Goal: Check status: Check status

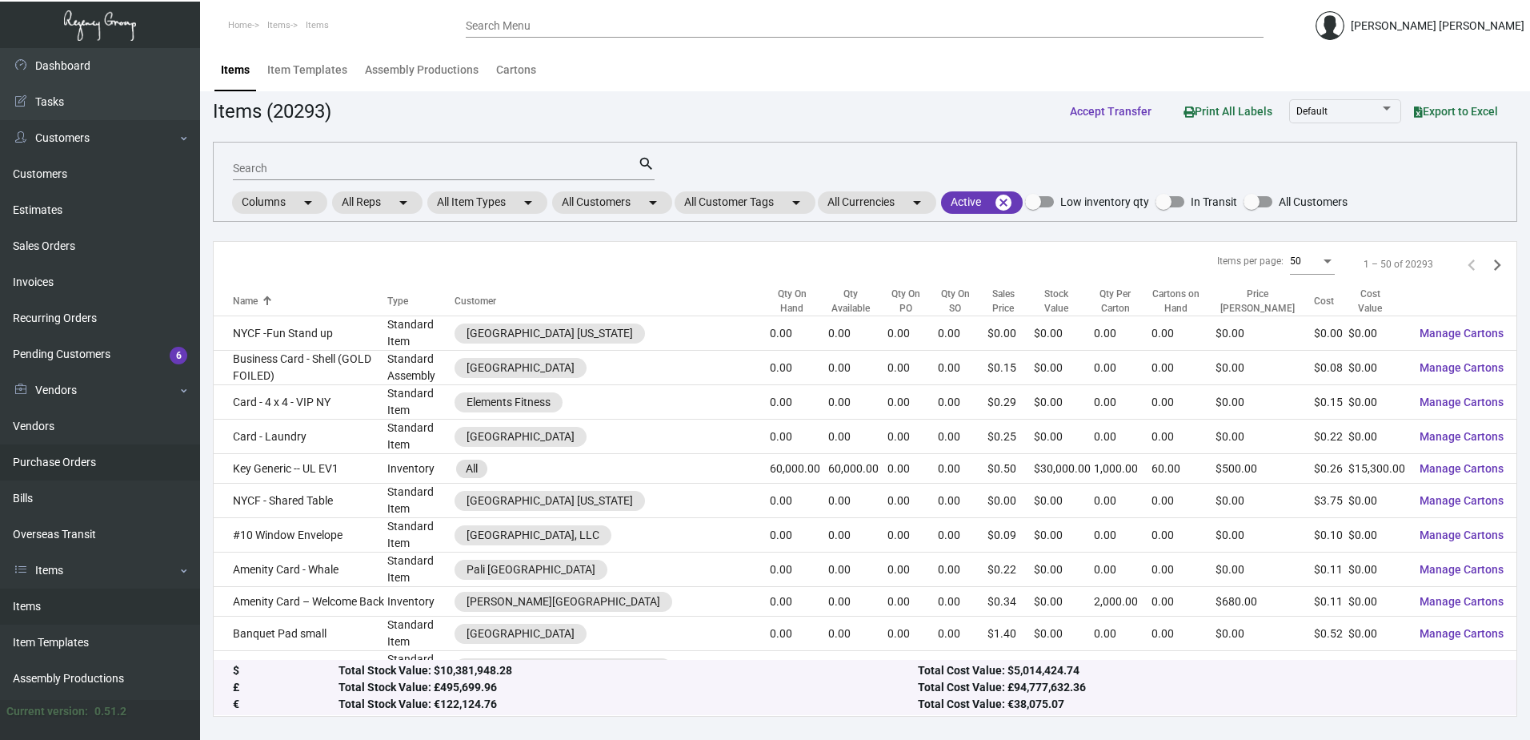
click at [66, 461] on link "Purchase Orders" at bounding box center [100, 462] width 200 height 36
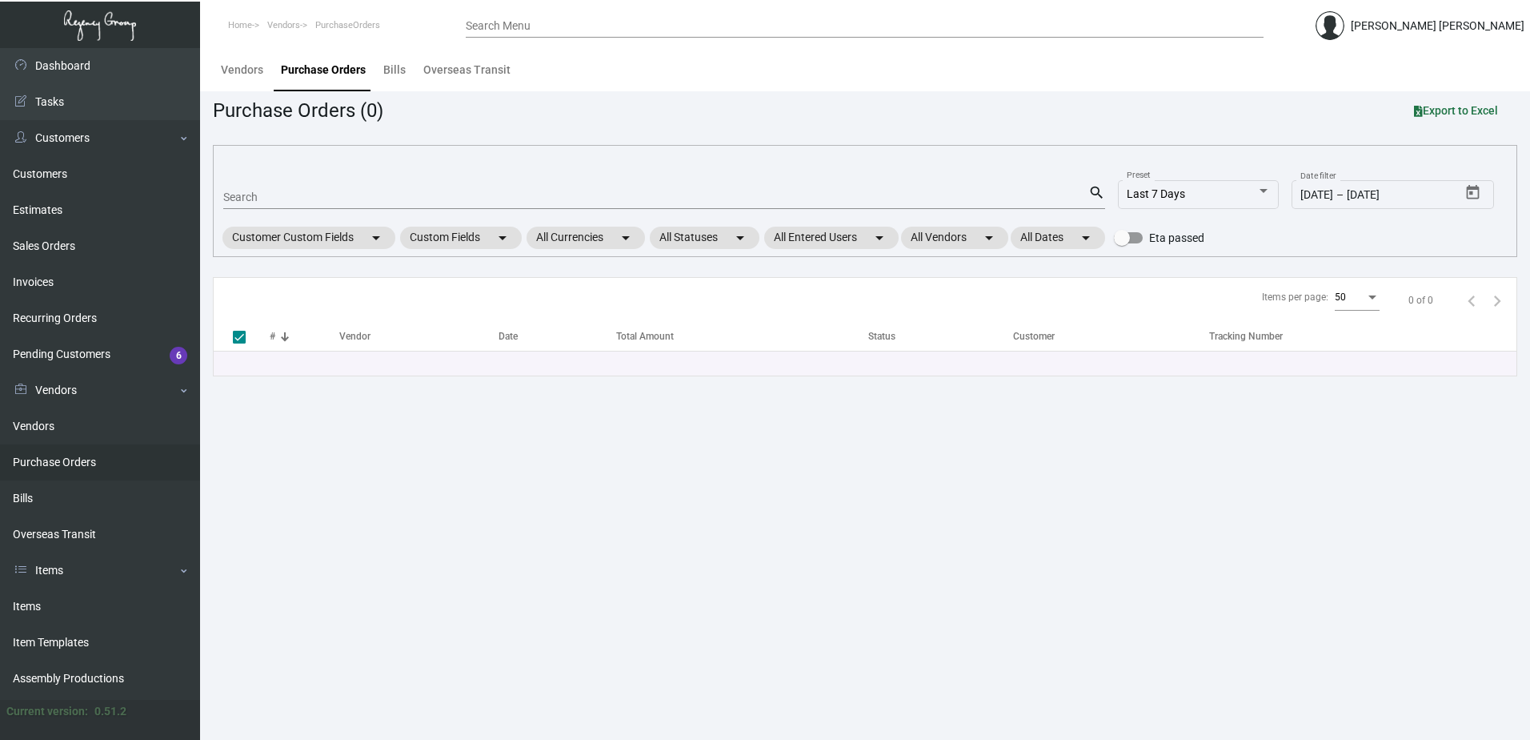
click at [312, 192] on input "Search" at bounding box center [655, 197] width 865 height 13
paste input "99281"
type input "99281"
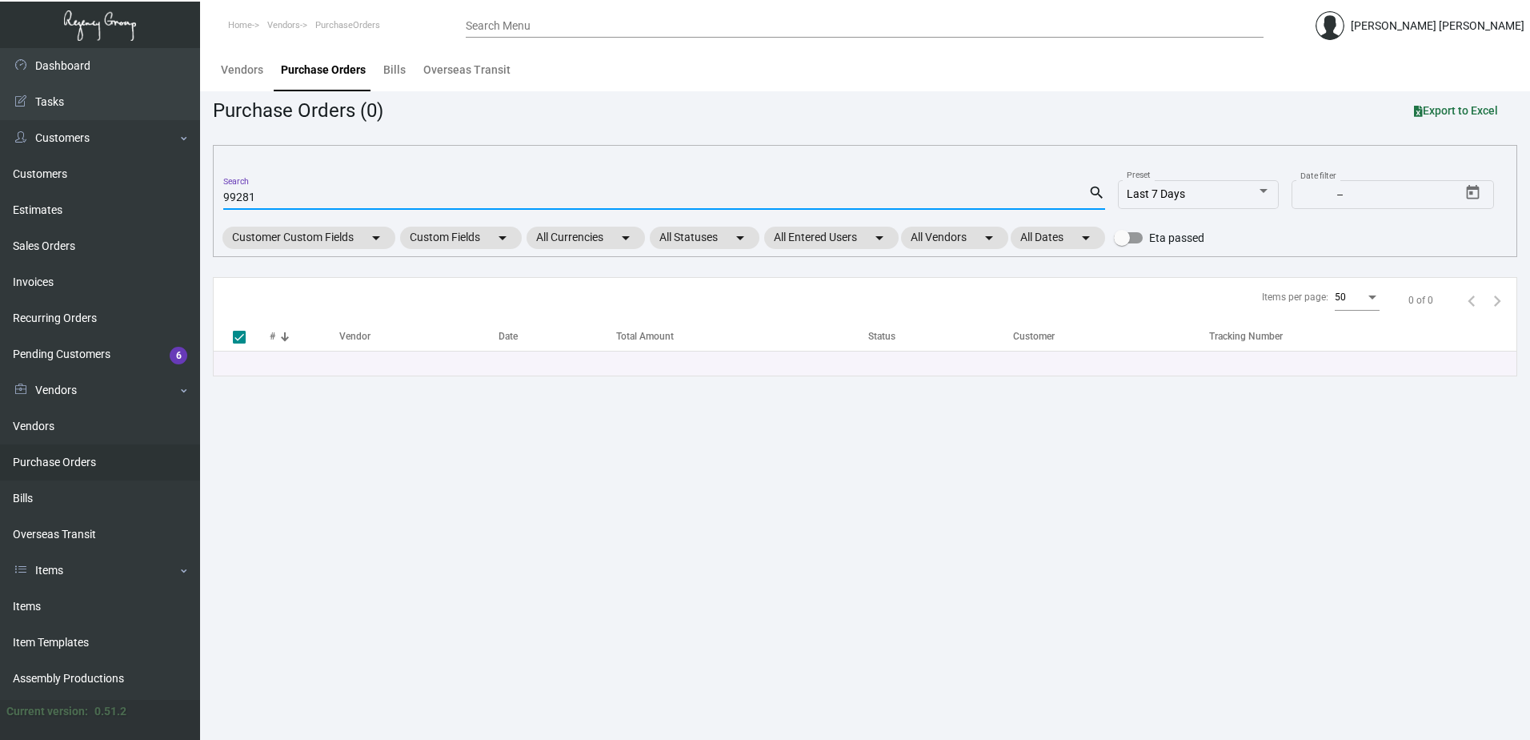
checkbox input "false"
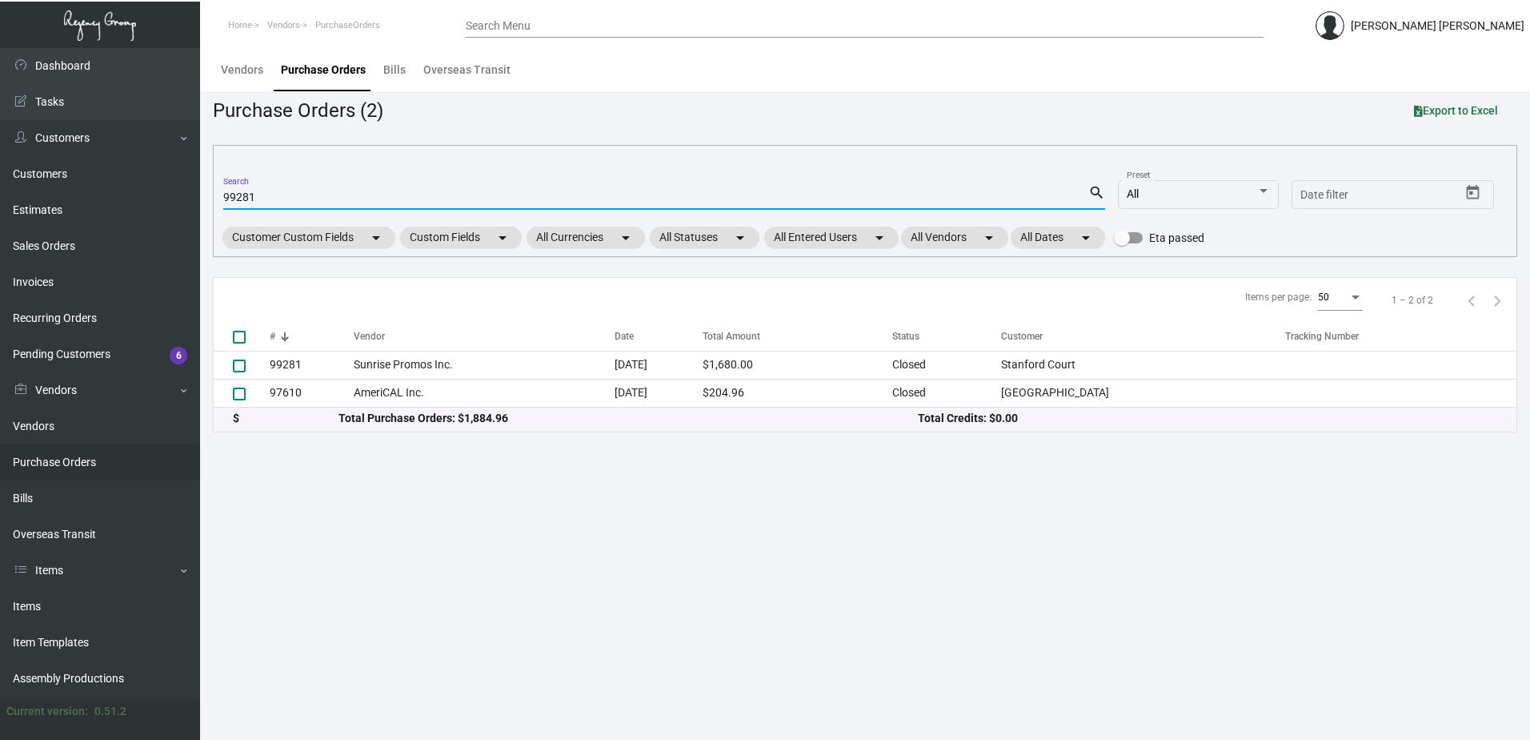
type input "99281"
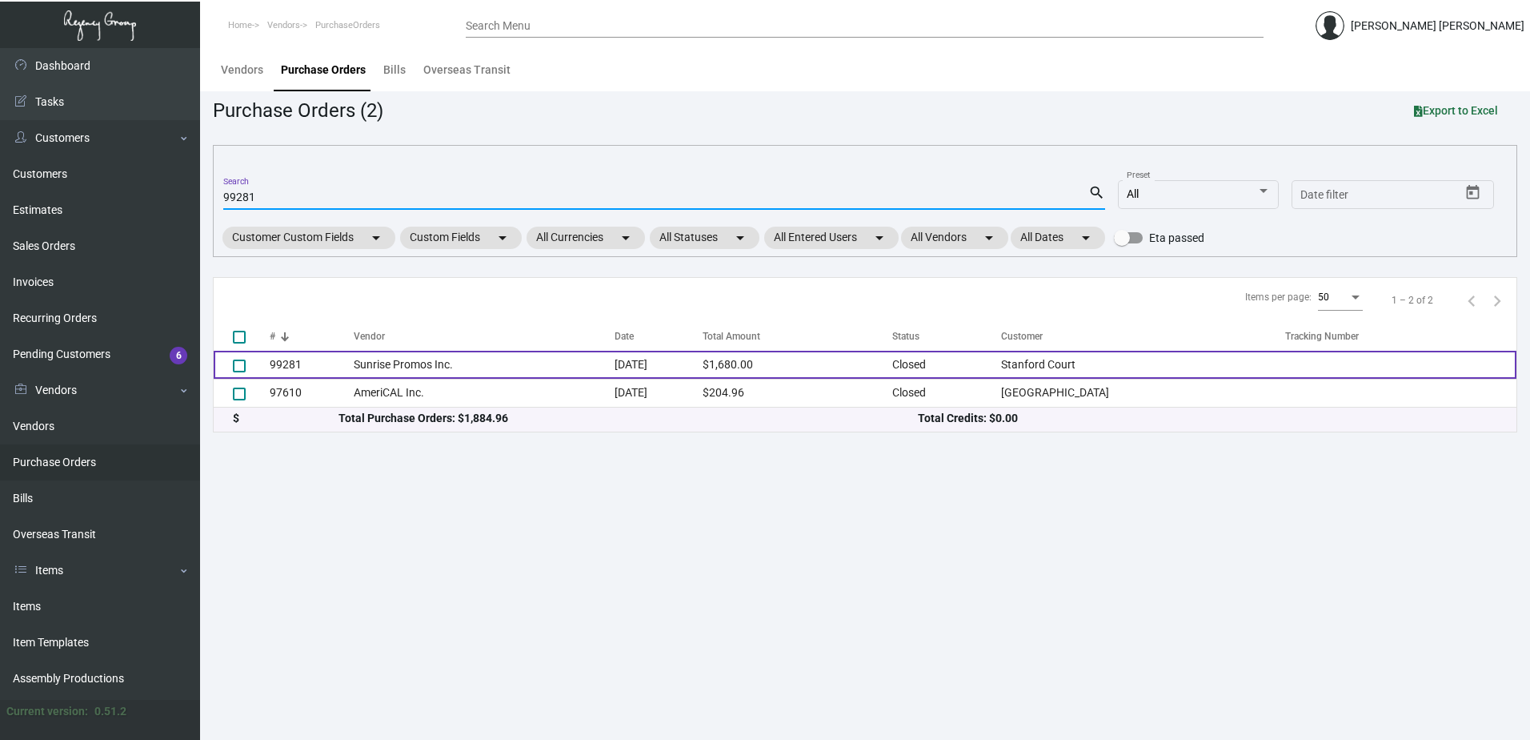
click at [503, 357] on td "Sunrise Promos Inc." at bounding box center [484, 365] width 261 height 28
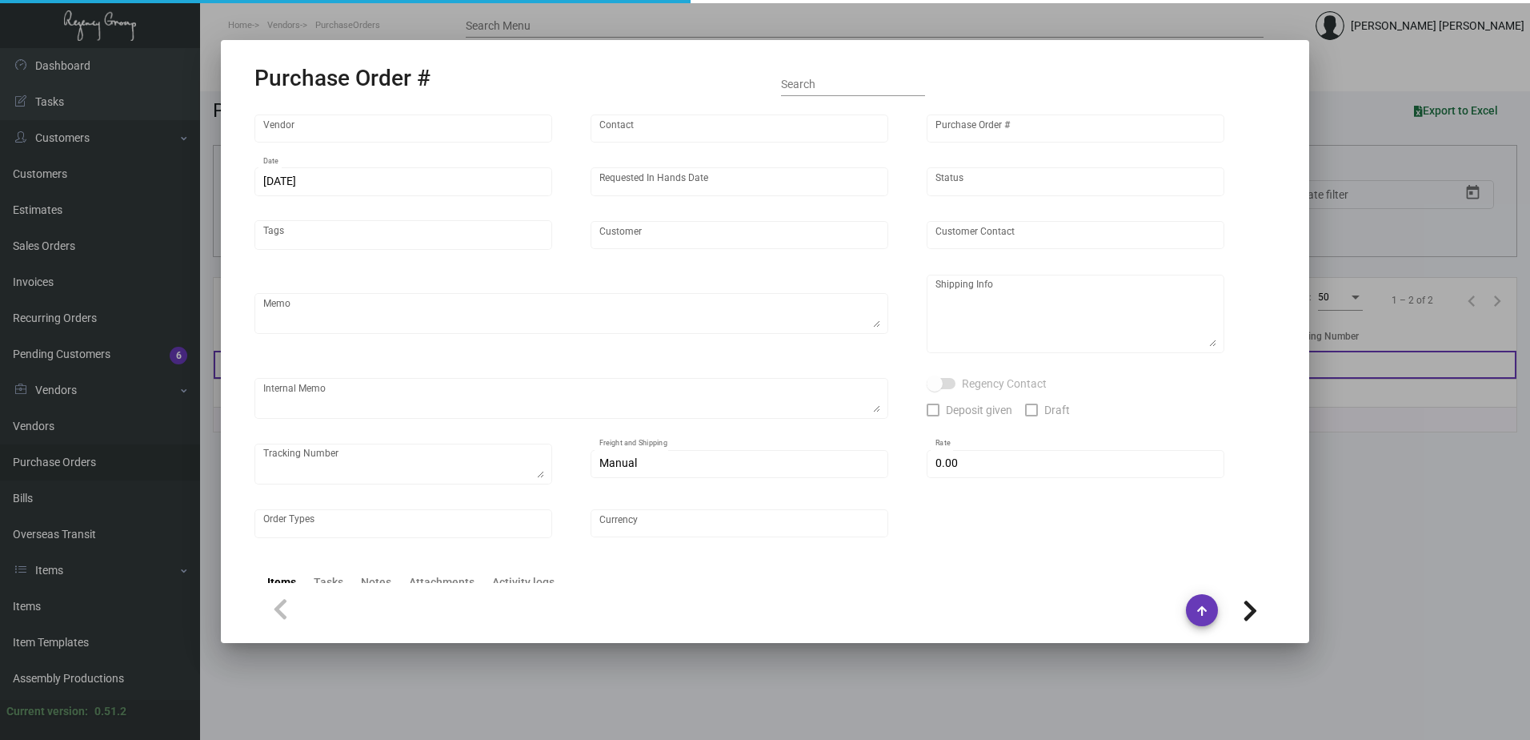
type input "Sunrise Promos Inc."
type input "[PERSON_NAME] MISSING INFO"
type input "99281"
type input "[DATE]"
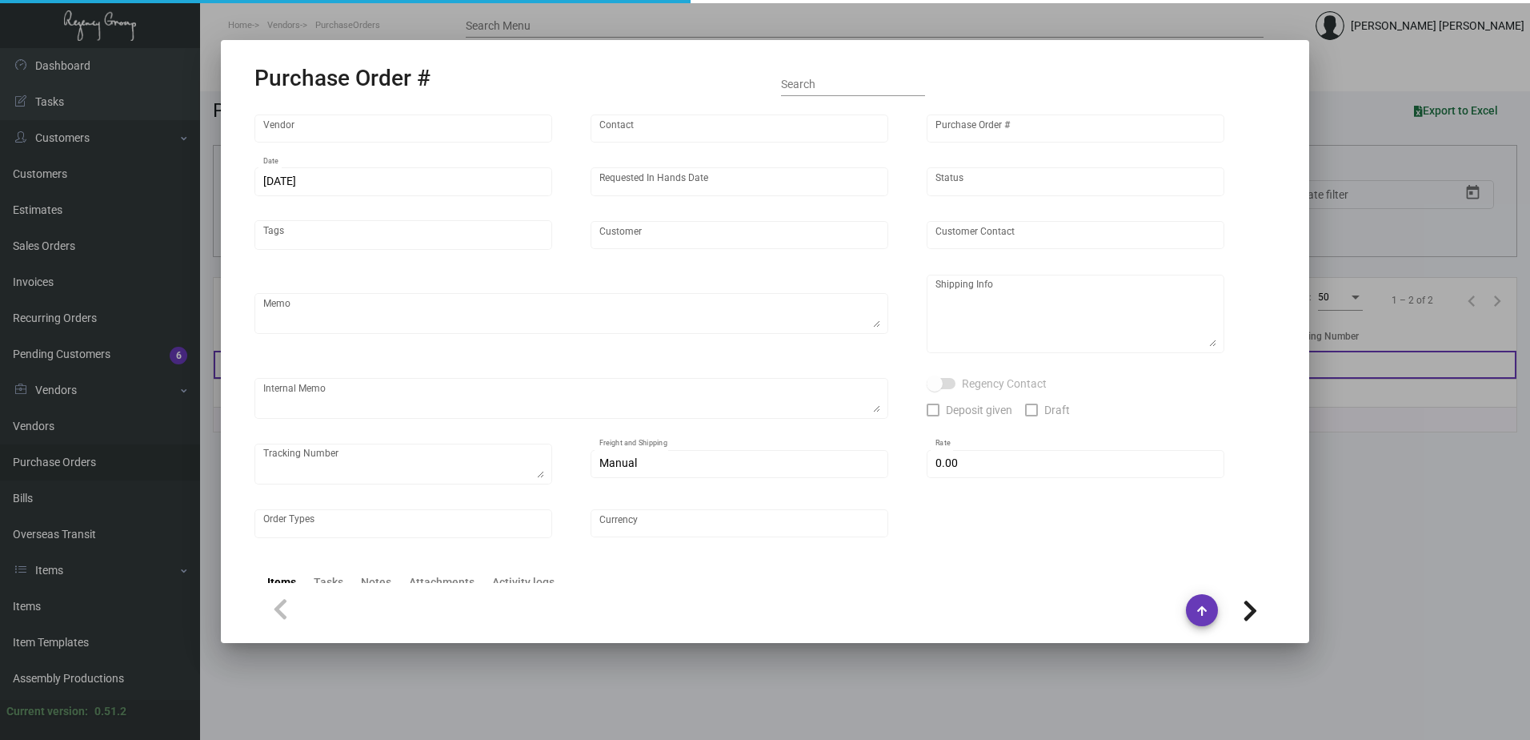
type input "Stanford Court"
type textarea "Reorder - Purchase Order #91629 / pre-production images for approval."
type textarea "Regency Group LA [STREET_ADDRESS]"
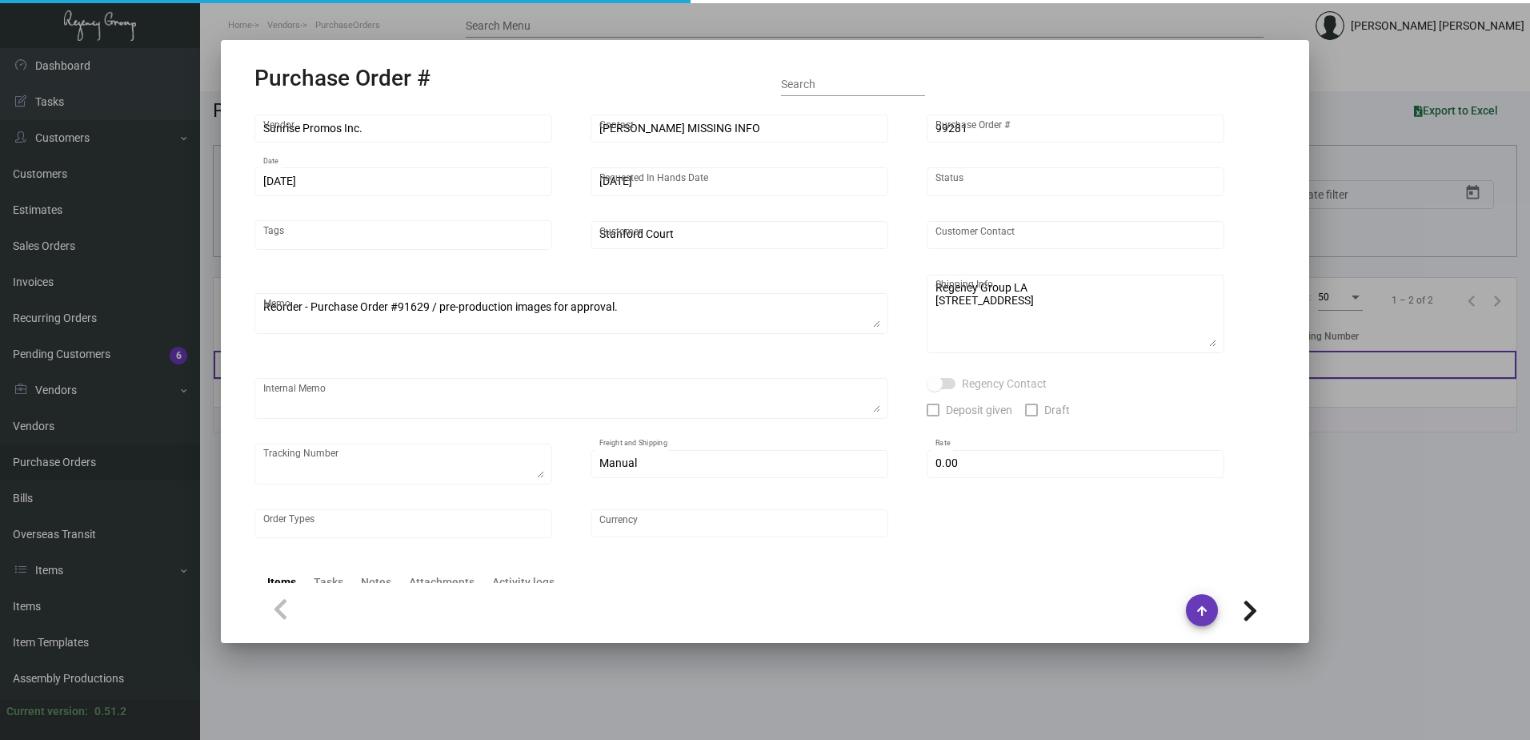
type textarea "Sent via TT / Shipping to [GEOGRAPHIC_DATA] - 772679380530"
checkbox input "true"
type input "$ 0.00"
type input "United States Dollar $"
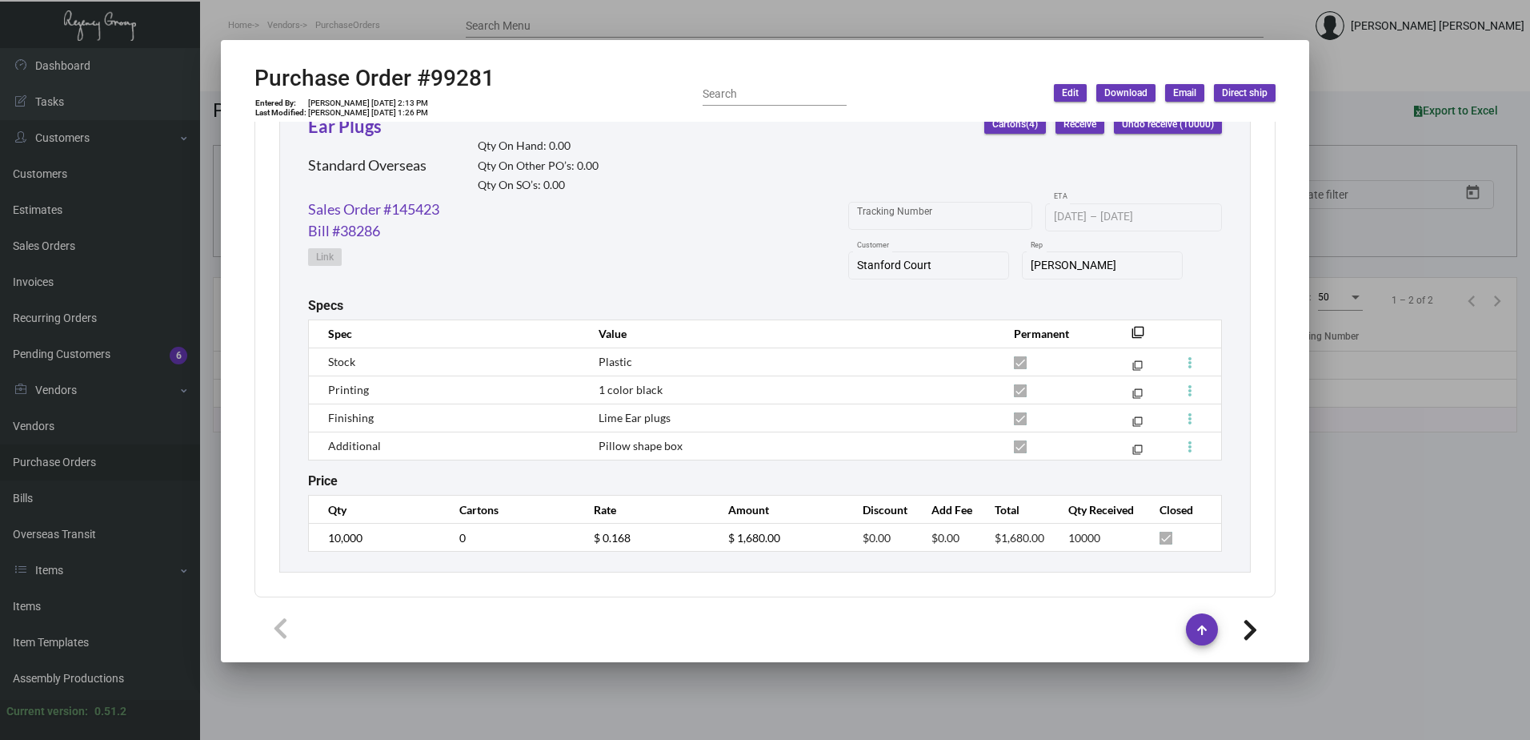
scroll to position [781, 0]
